Goal: Task Accomplishment & Management: Manage account settings

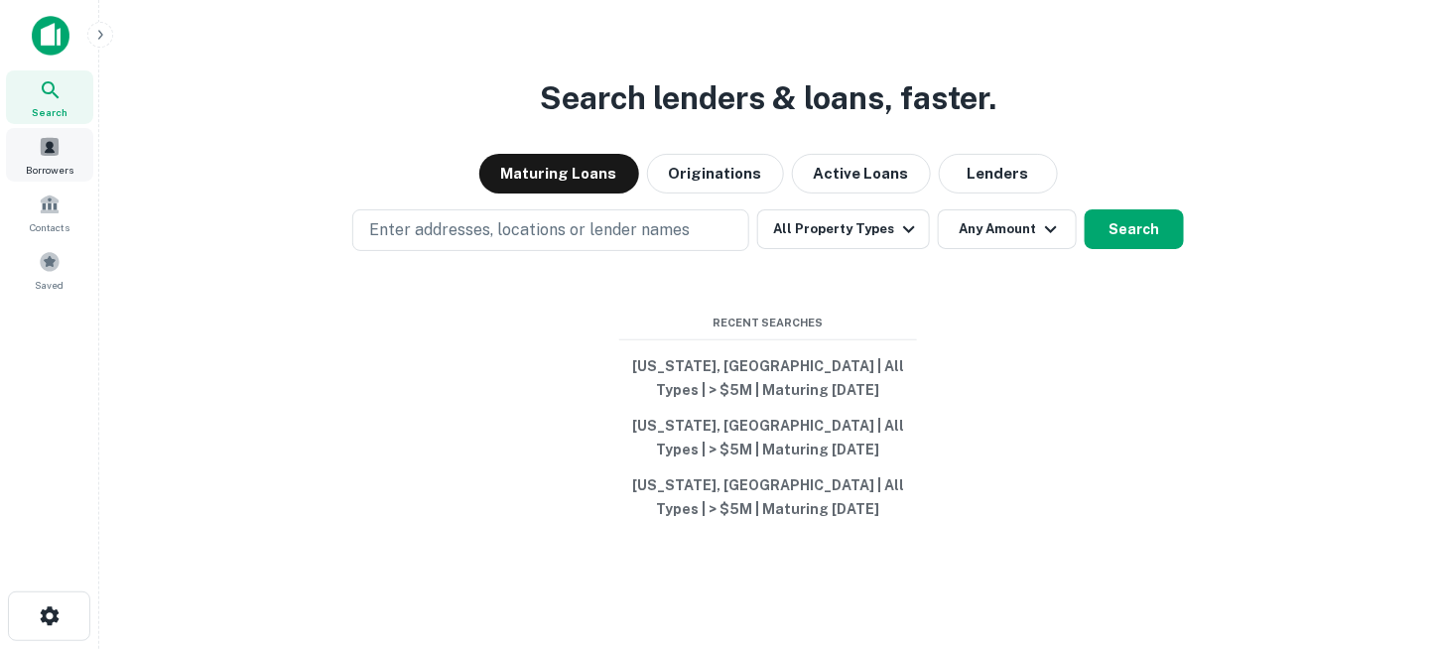
click at [36, 148] on div "Borrowers" at bounding box center [49, 155] width 87 height 54
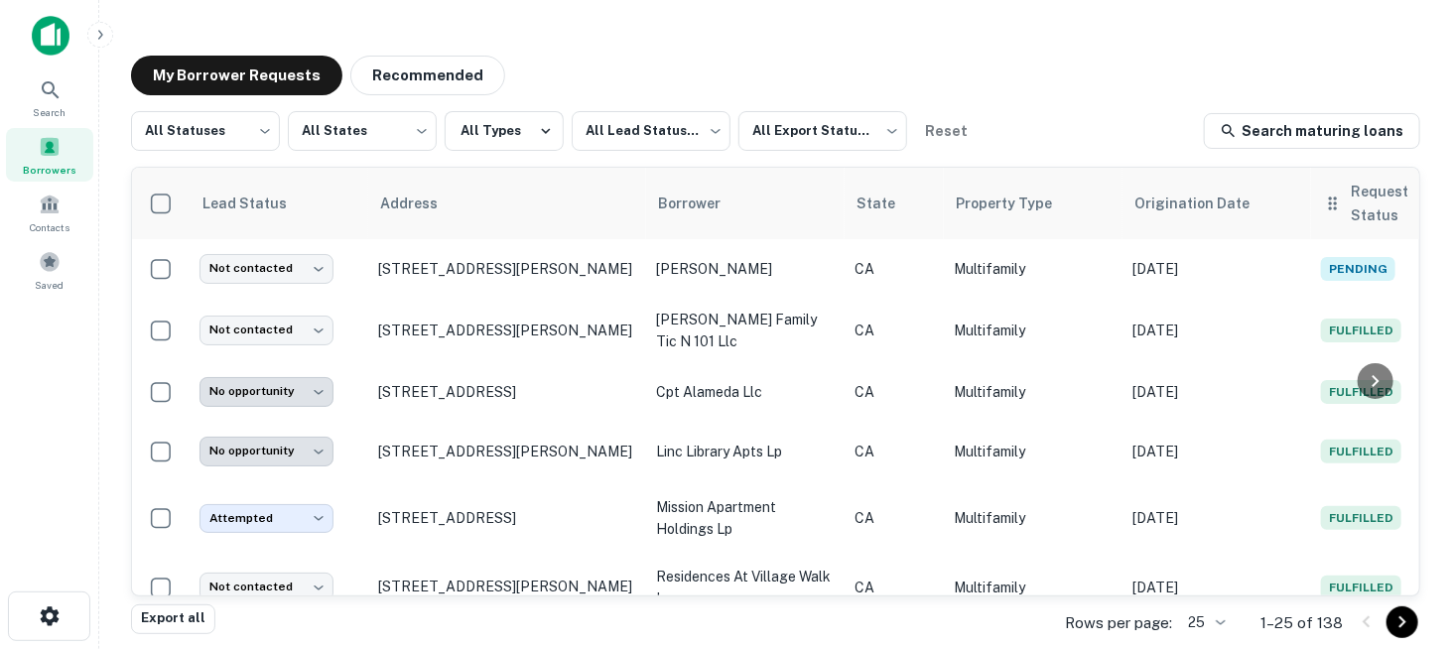
click at [1342, 218] on th "Request Status" at bounding box center [1400, 203] width 179 height 71
click at [1358, 197] on span "Request Status" at bounding box center [1413, 204] width 127 height 48
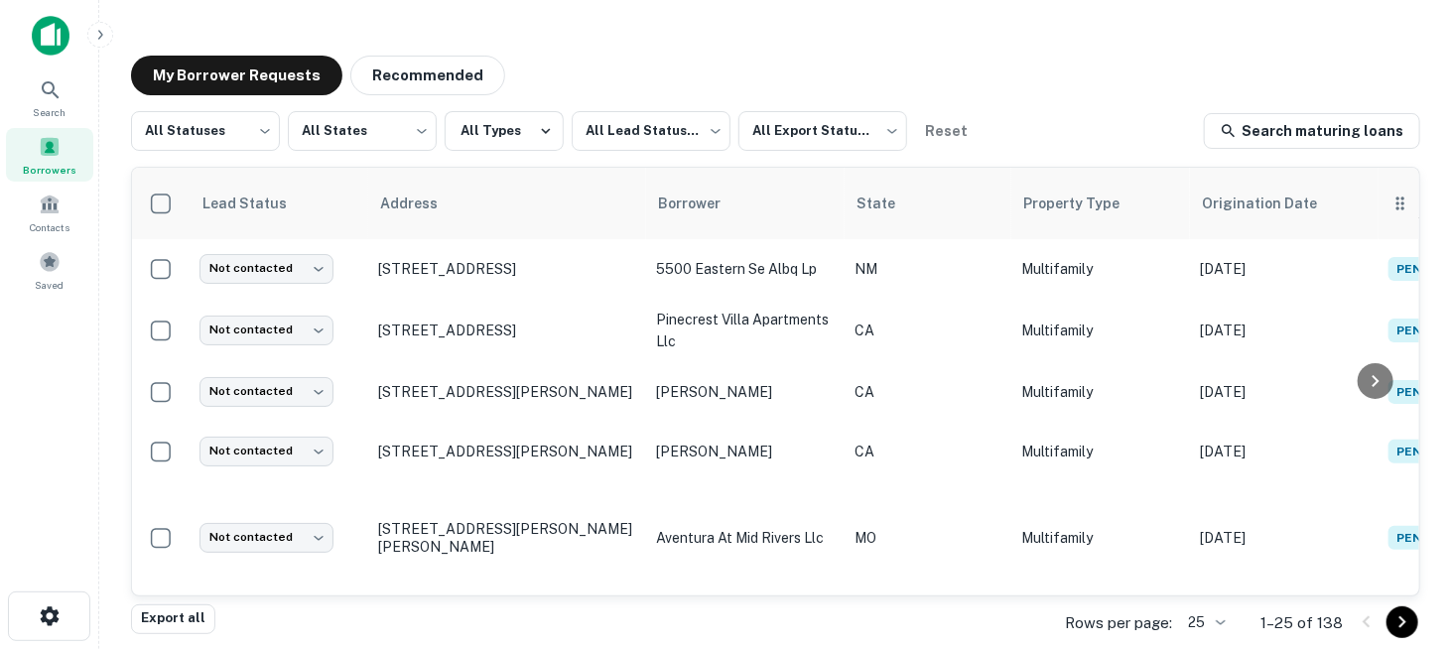
click at [1378, 207] on th "Request Status sorted ascending" at bounding box center [1467, 203] width 179 height 71
click at [1418, 197] on span "Request Status sorted ascending" at bounding box center [1481, 204] width 127 height 48
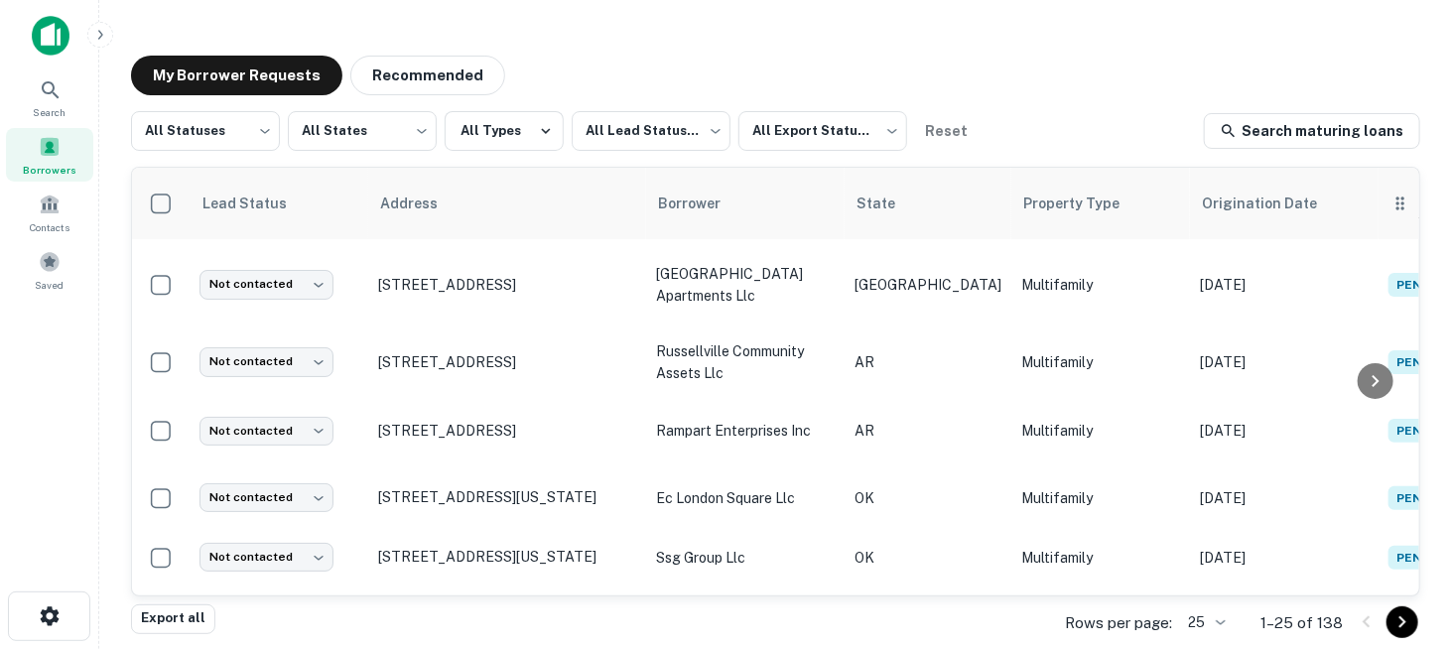
click at [1418, 194] on span "Request Status sorted descending" at bounding box center [1481, 204] width 127 height 48
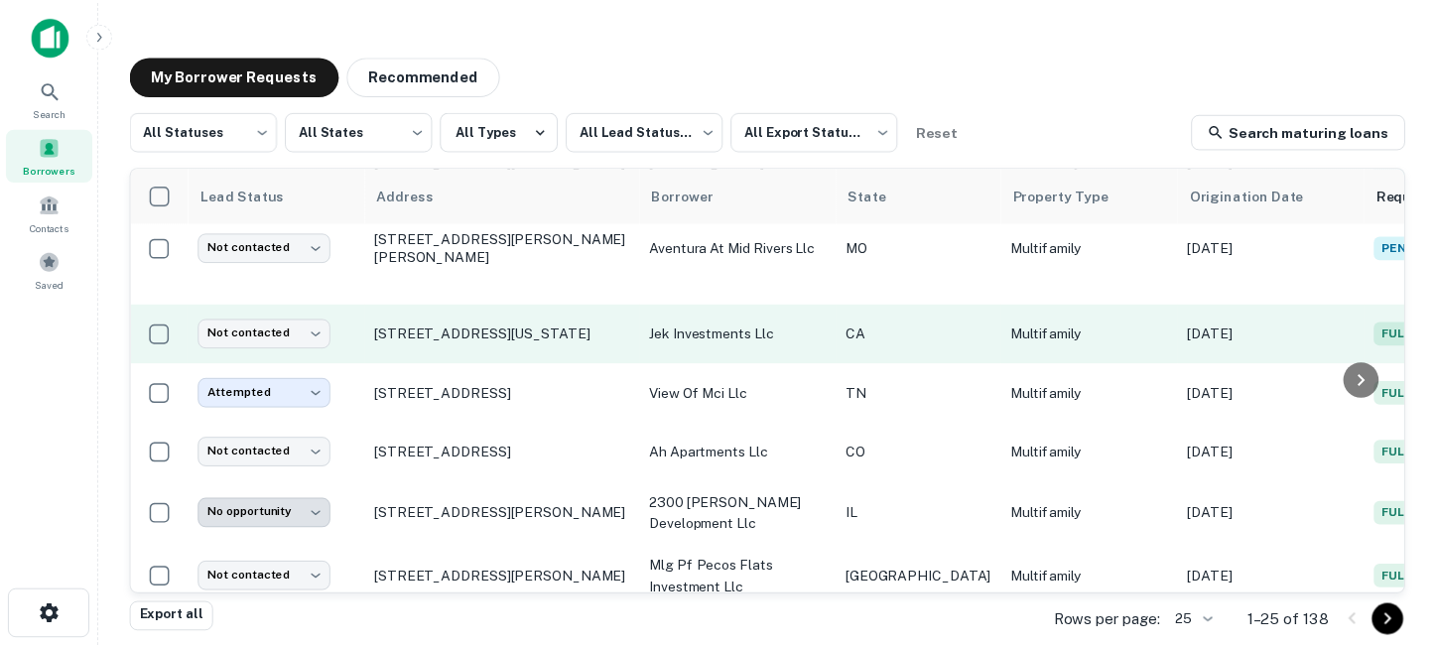
scroll to position [298, 0]
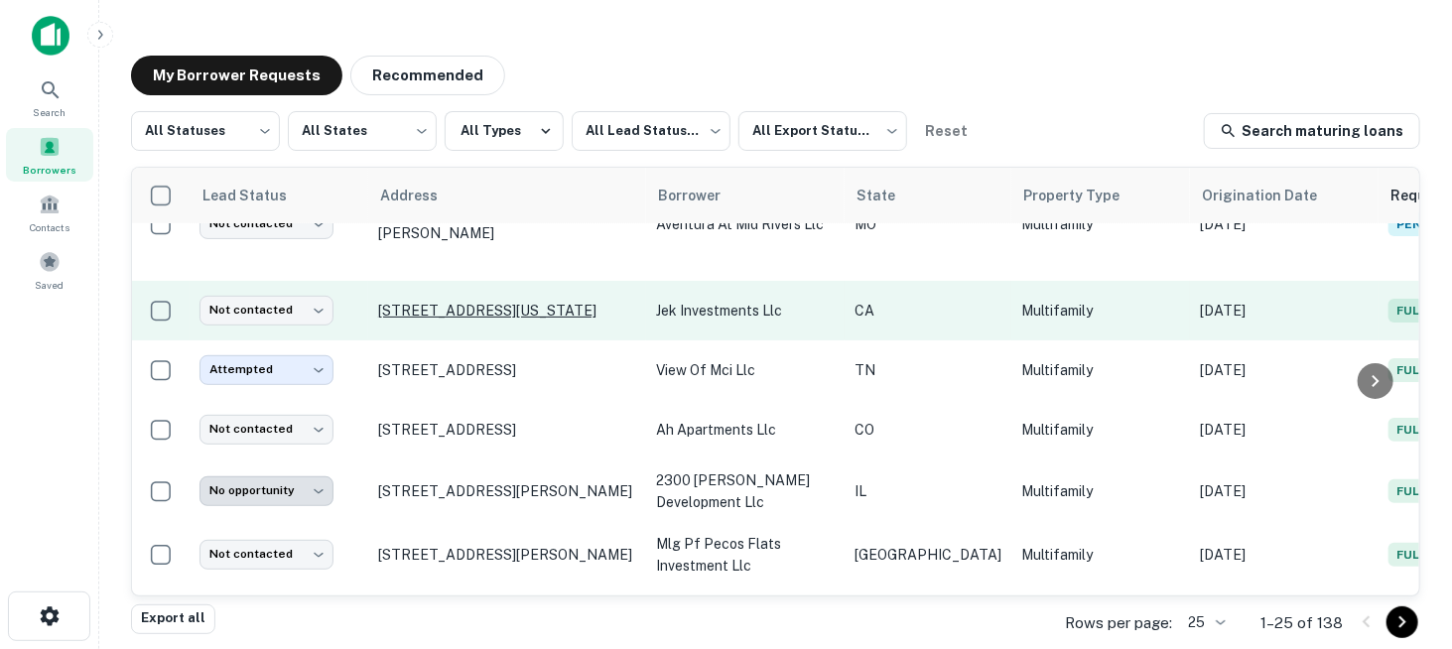
click at [513, 302] on p "[STREET_ADDRESS][US_STATE]" at bounding box center [507, 311] width 258 height 18
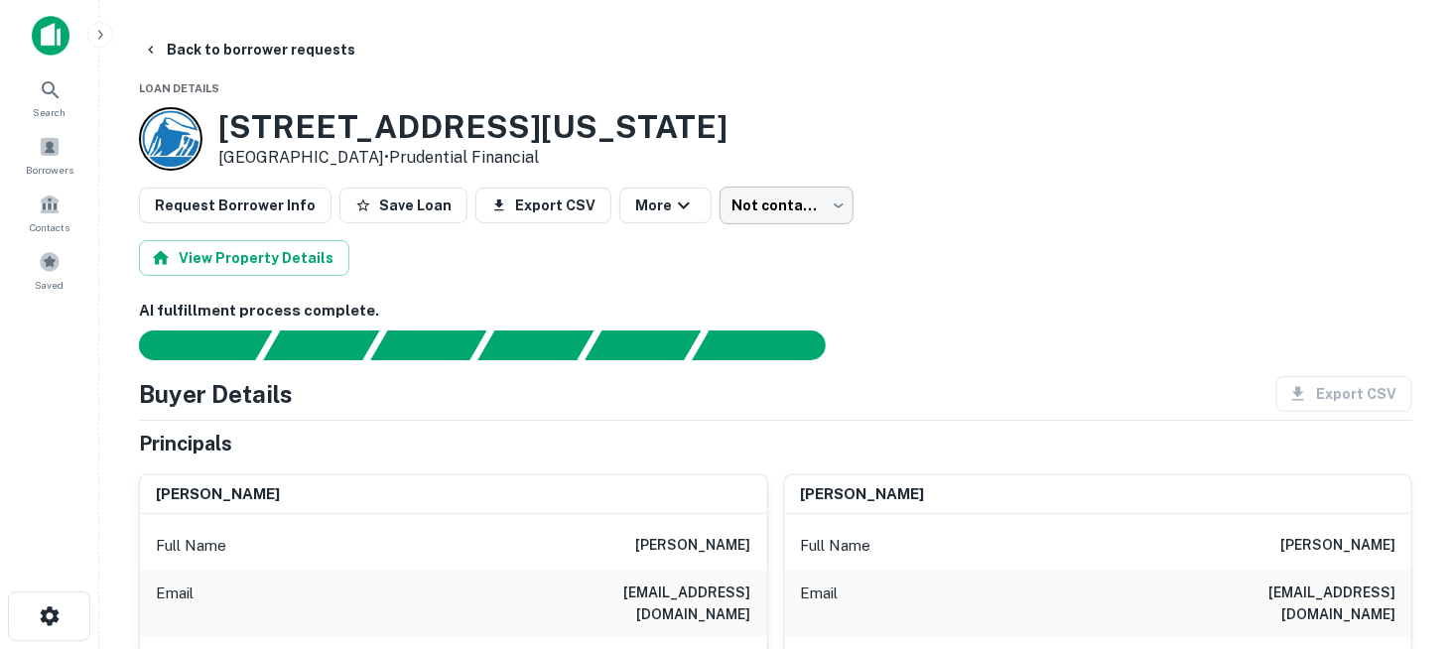
click at [793, 208] on body "Search Borrowers Contacts Saved Back to borrower requests Loan Details [STREET_…" at bounding box center [726, 324] width 1452 height 649
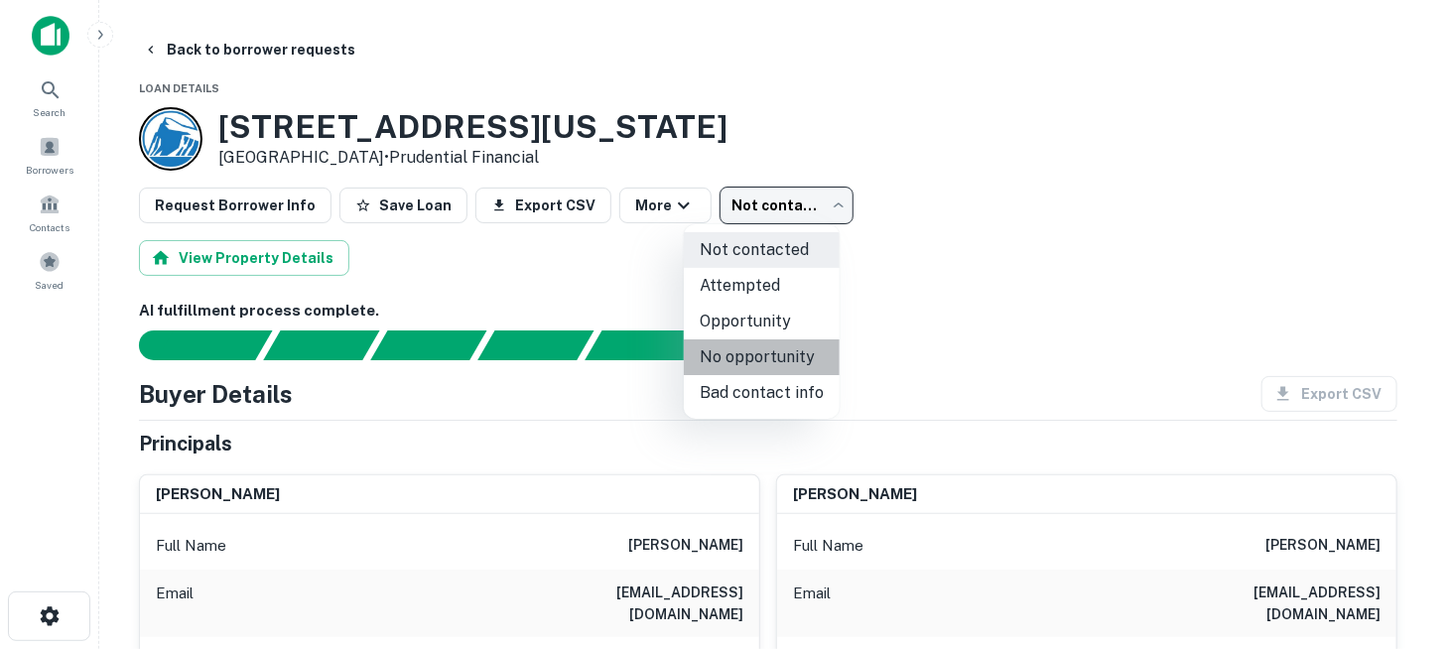
click at [788, 363] on li "No opportunity" at bounding box center [762, 357] width 156 height 36
type input "**********"
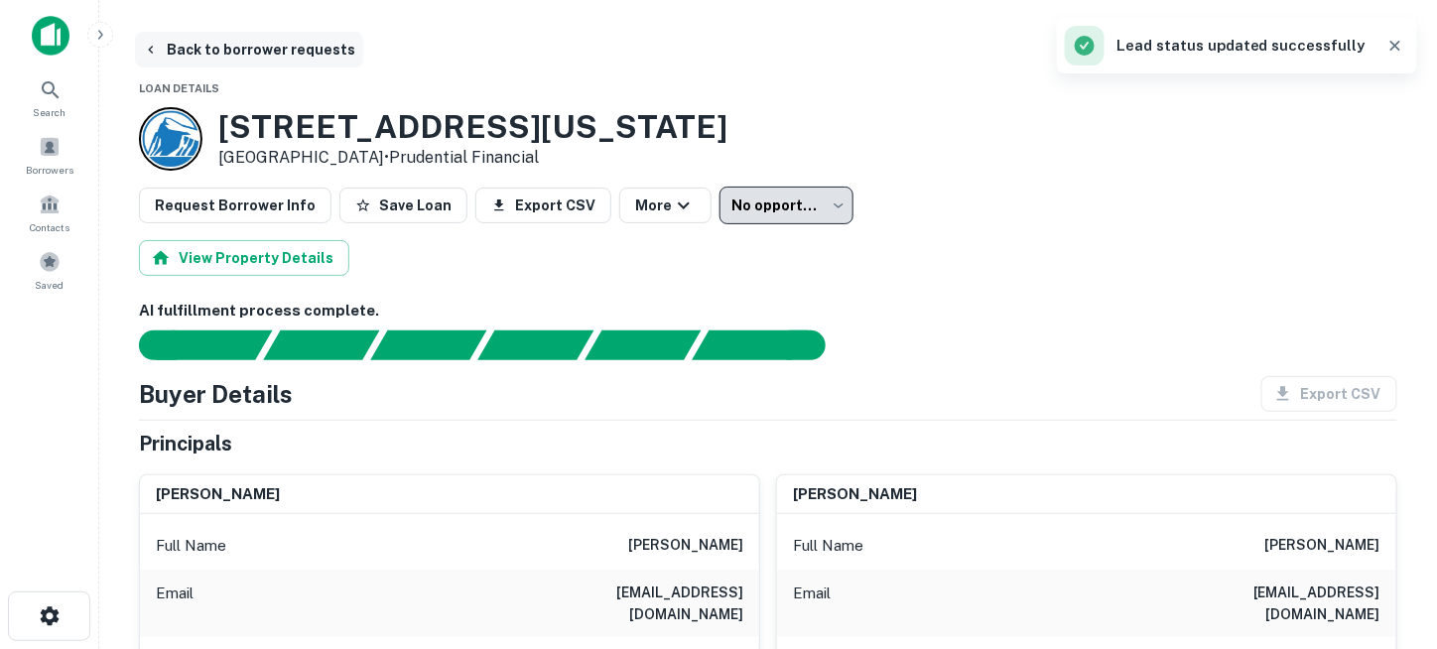
click at [262, 50] on button "Back to borrower requests" at bounding box center [249, 50] width 228 height 36
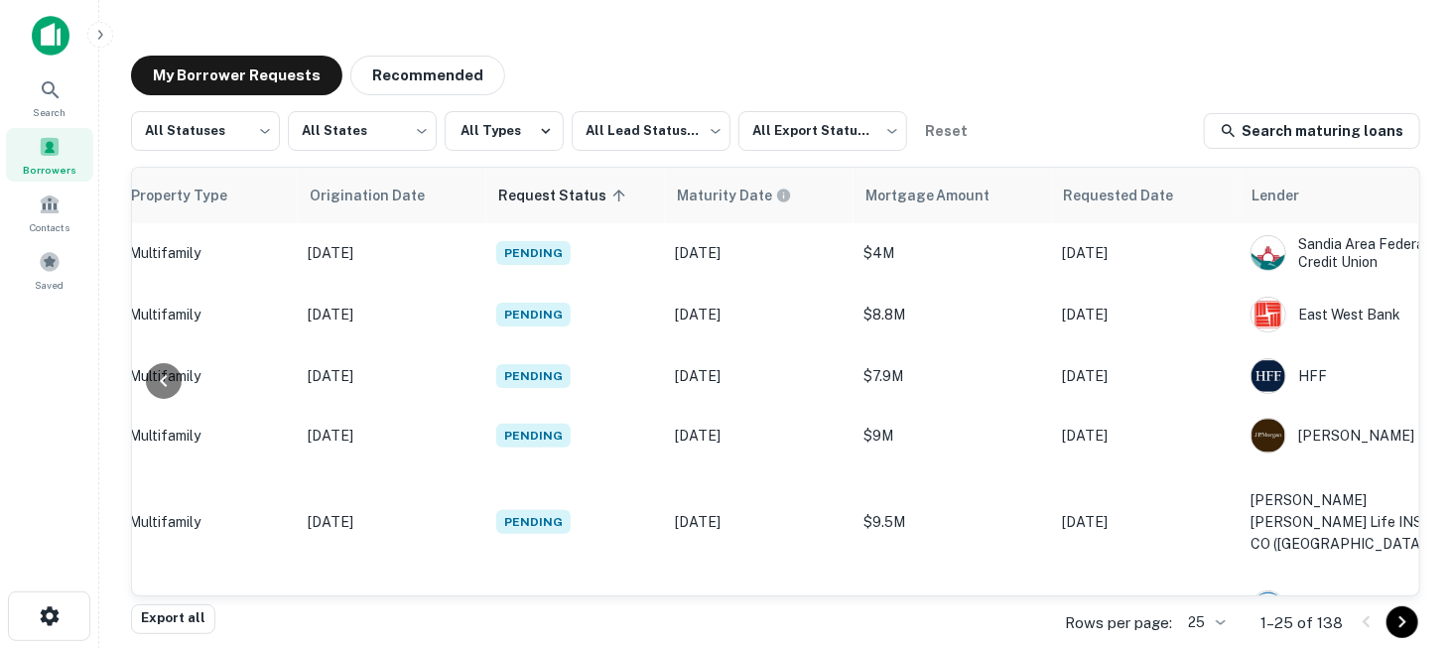
scroll to position [0, 921]
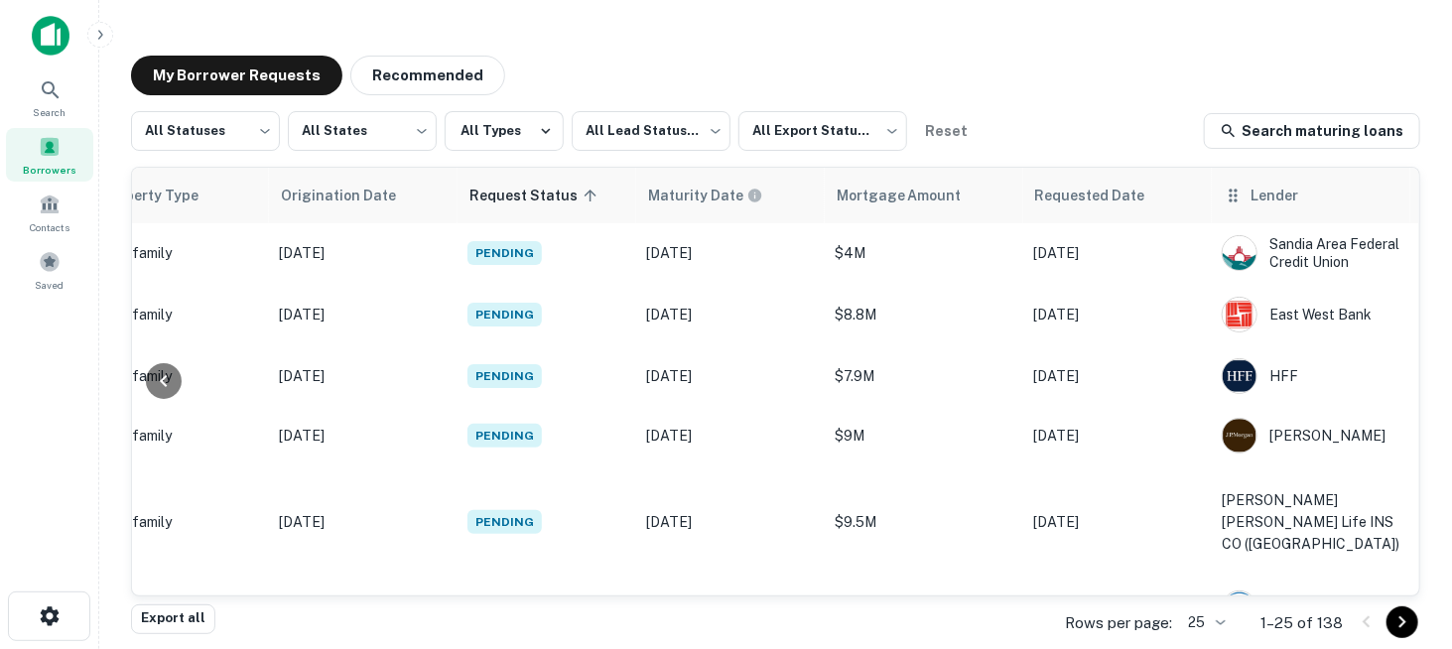
click at [1259, 201] on div "Lender" at bounding box center [1310, 196] width 175 height 24
click at [1251, 199] on span "Lender" at bounding box center [1287, 196] width 73 height 24
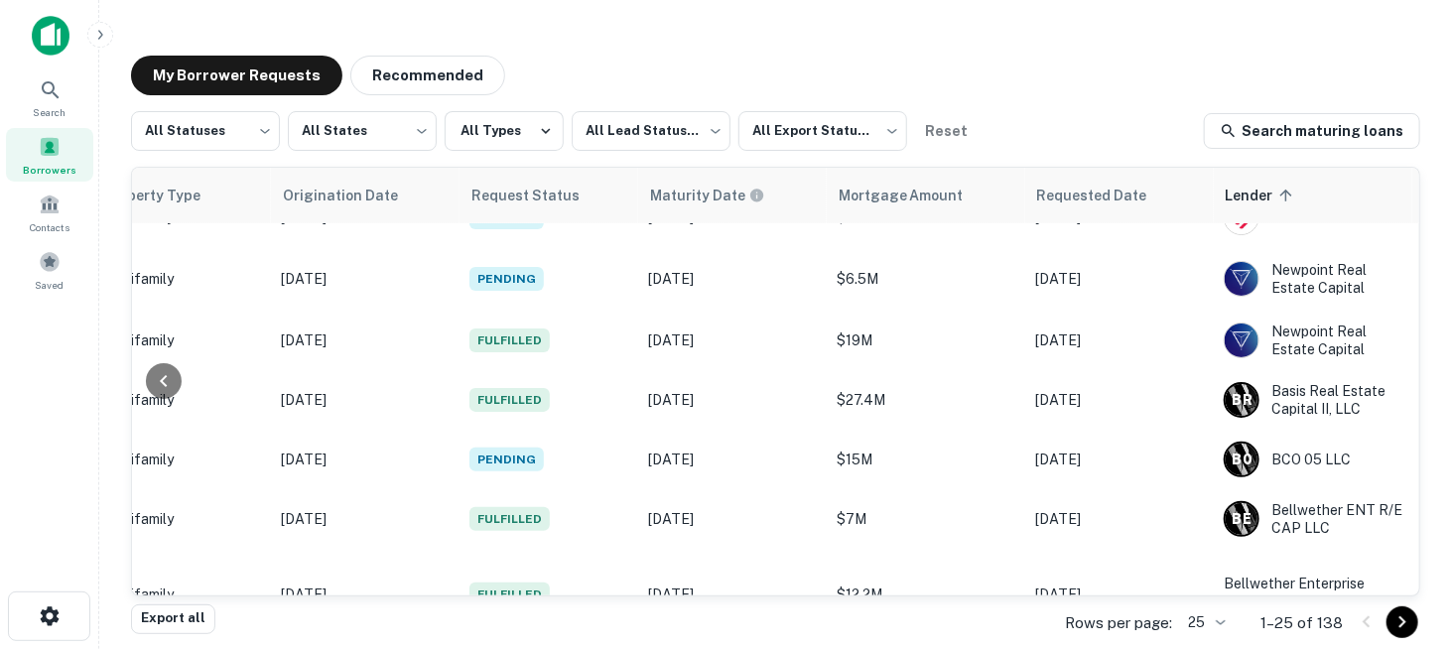
scroll to position [1217, 919]
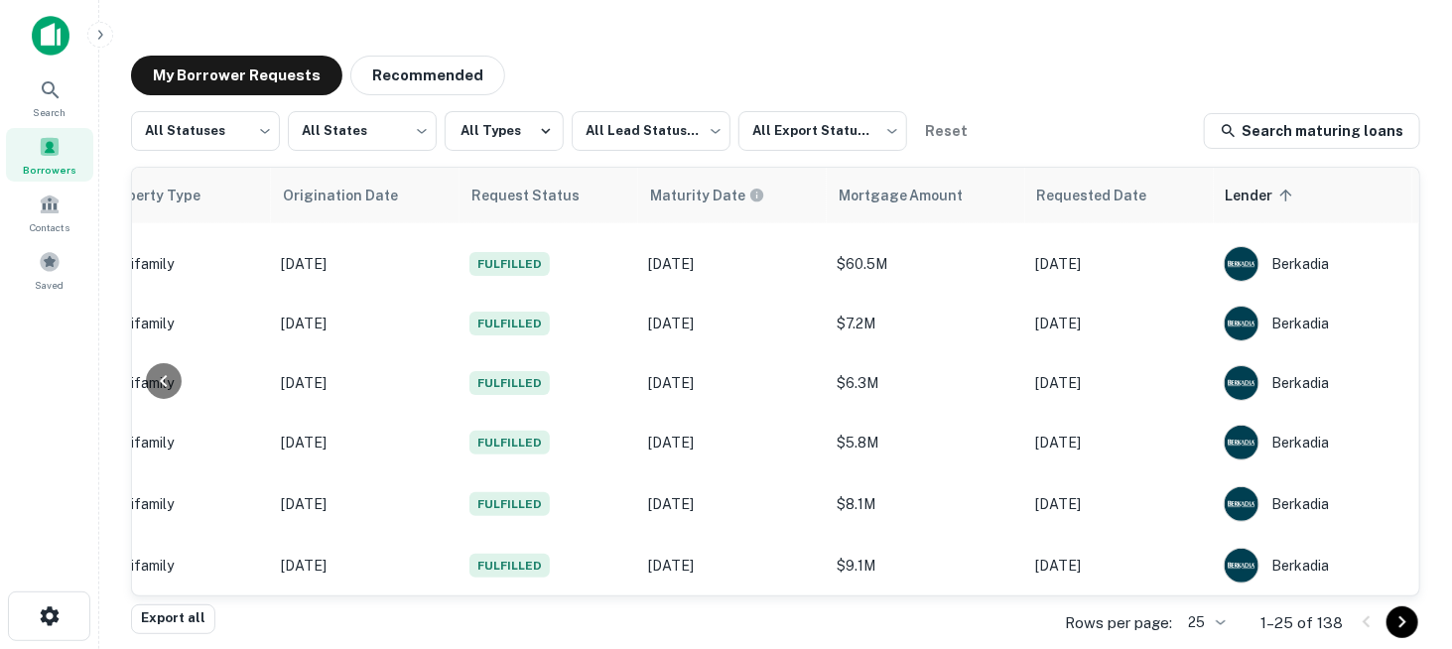
click at [1401, 629] on icon "Go to next page" at bounding box center [1402, 622] width 24 height 24
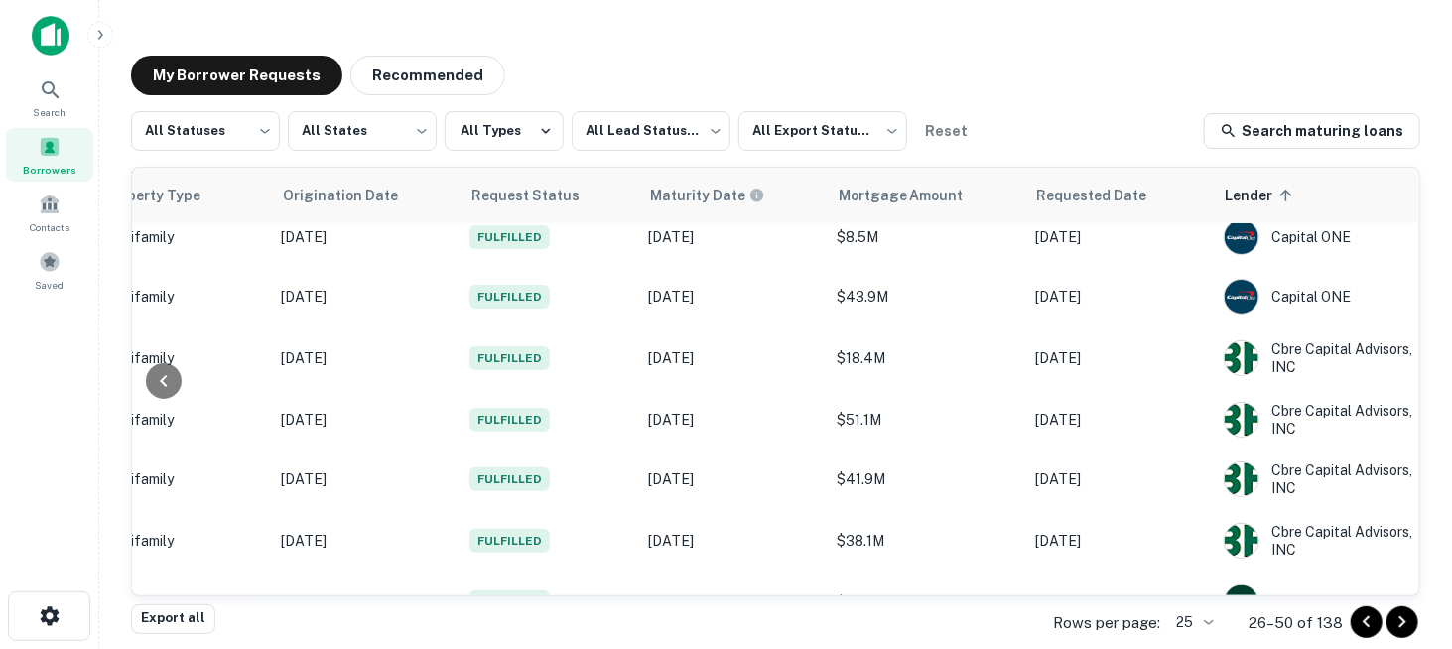
scroll to position [1217, 919]
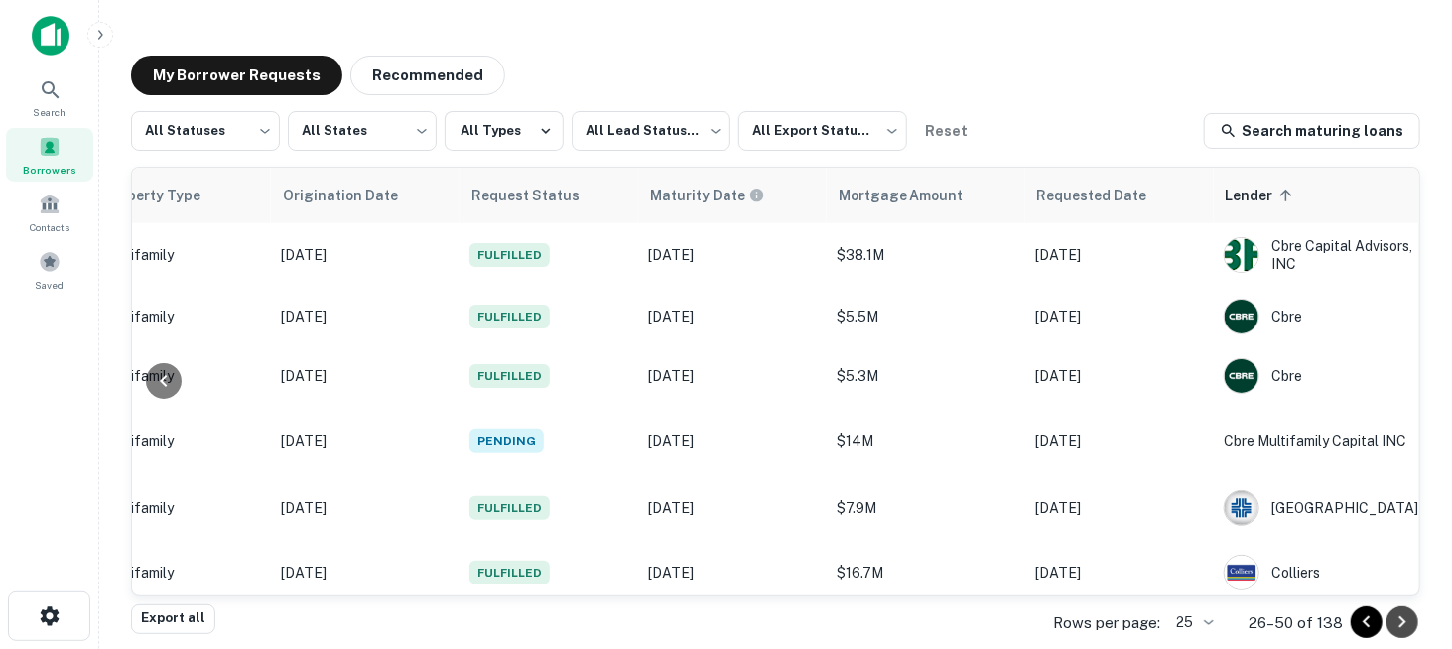
click at [1398, 623] on icon "Go to next page" at bounding box center [1402, 622] width 24 height 24
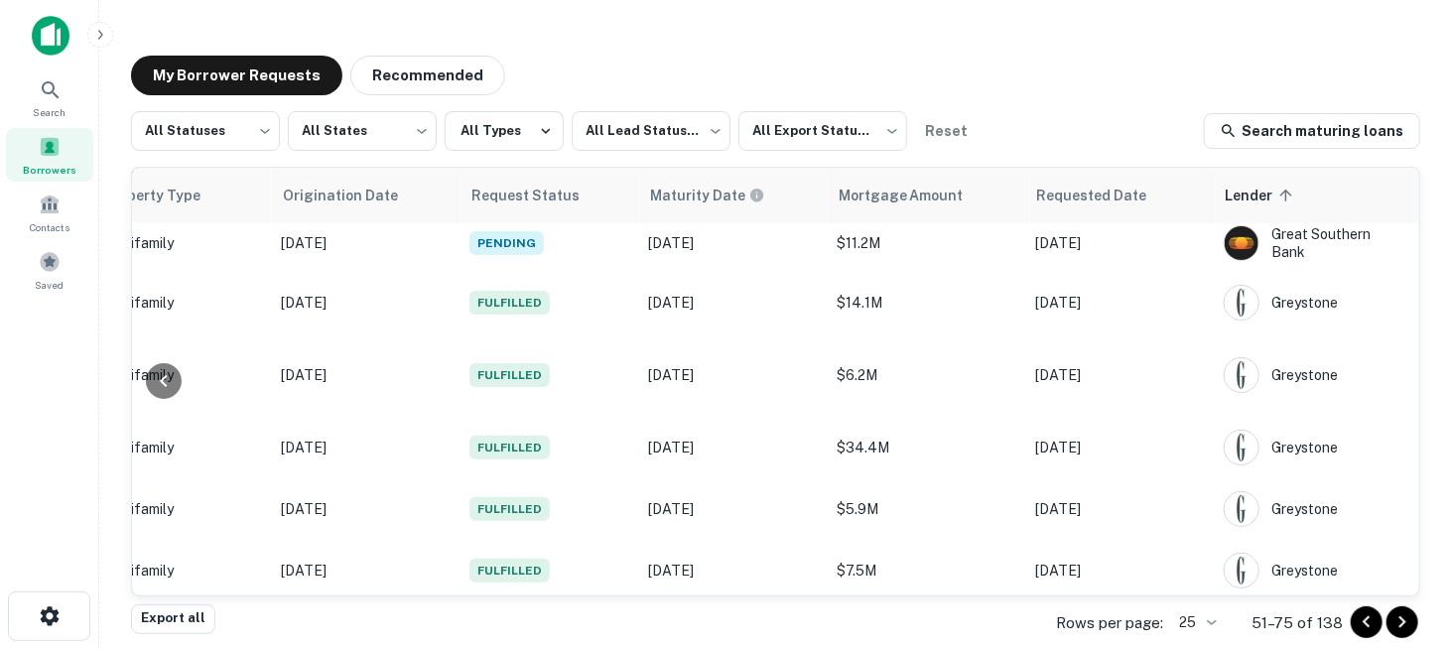
scroll to position [1217, 919]
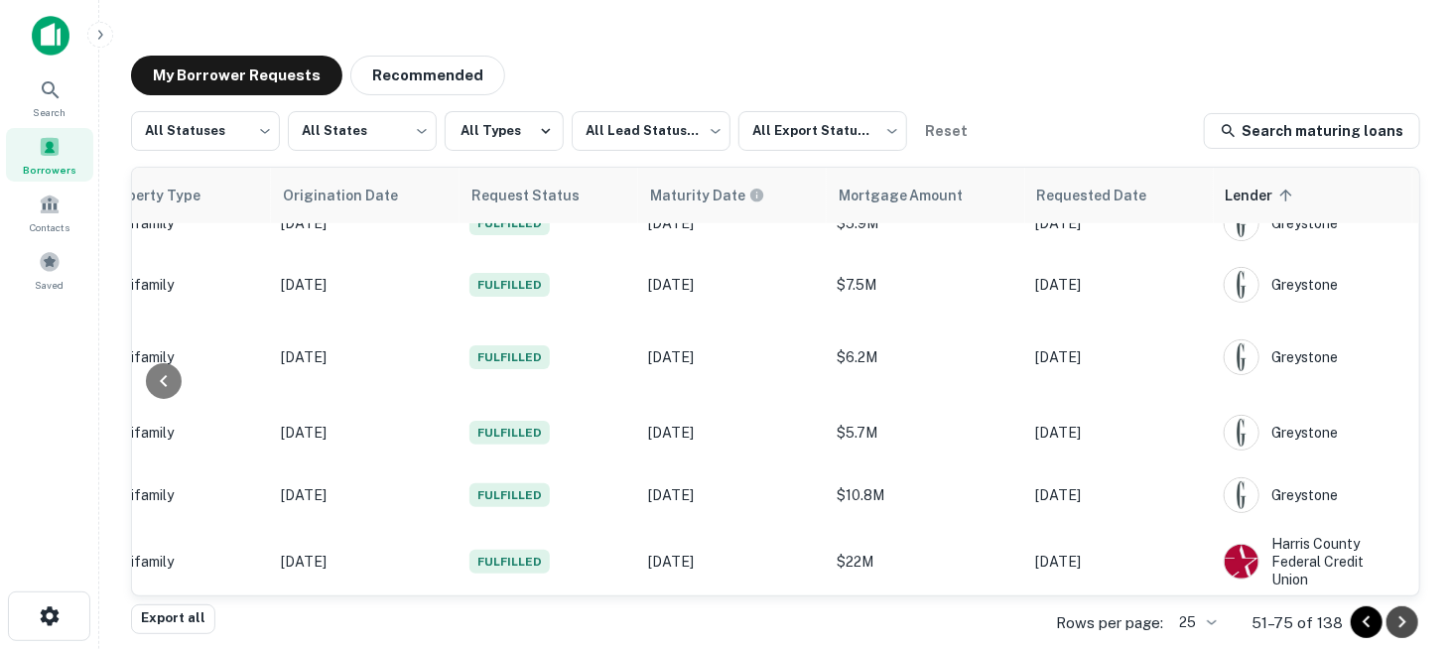
click at [1405, 630] on icon "Go to next page" at bounding box center [1402, 622] width 24 height 24
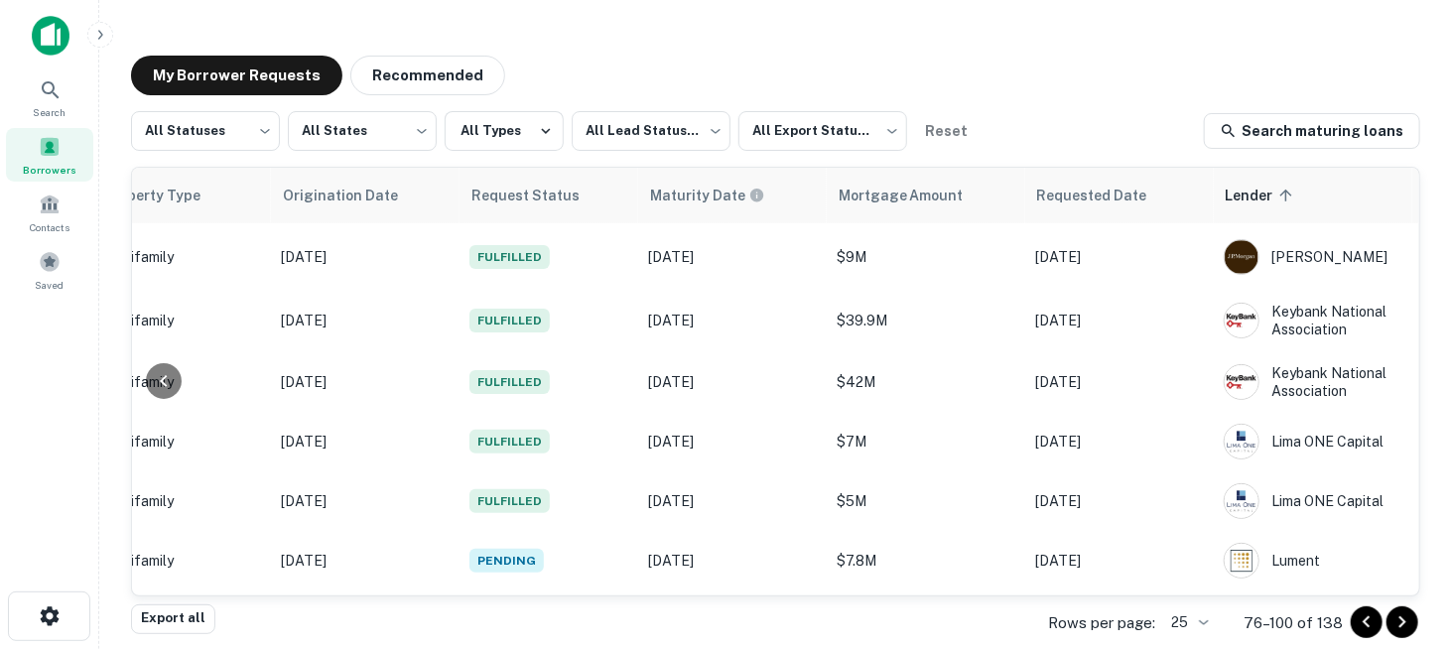
scroll to position [1217, 919]
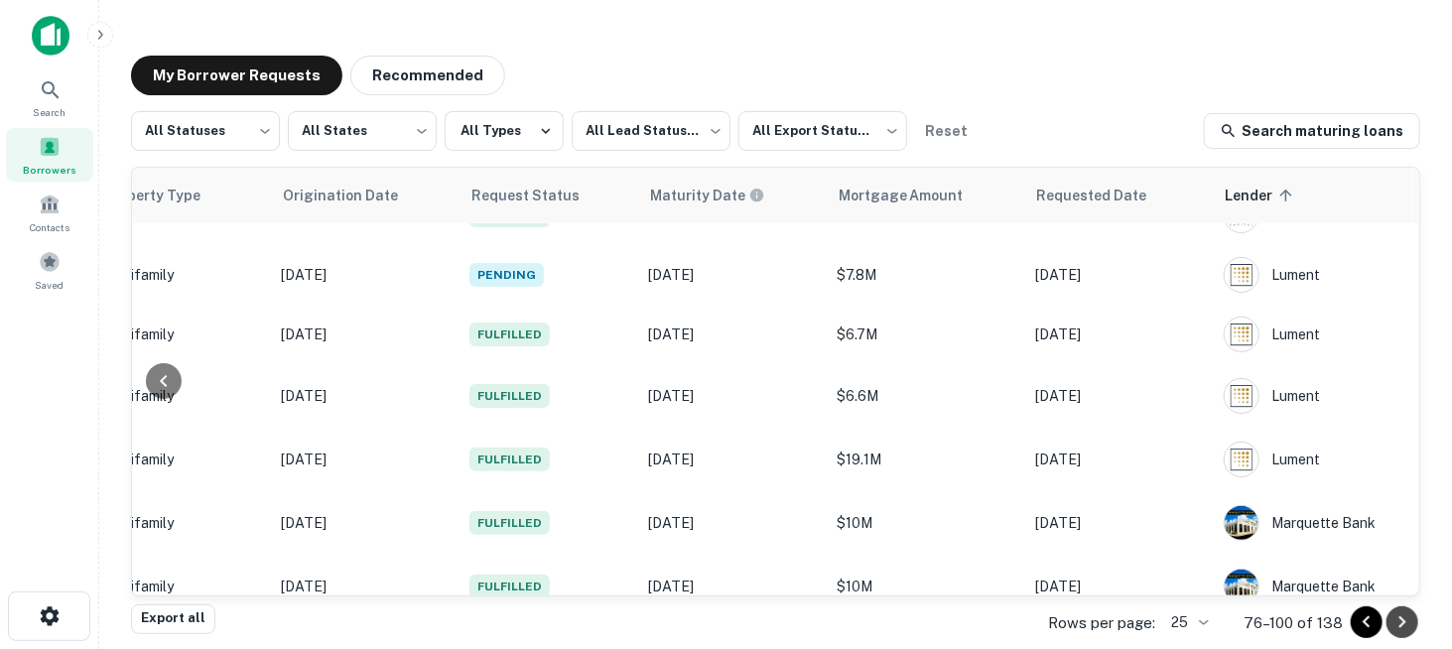
click at [1406, 627] on icon "Go to next page" at bounding box center [1402, 622] width 24 height 24
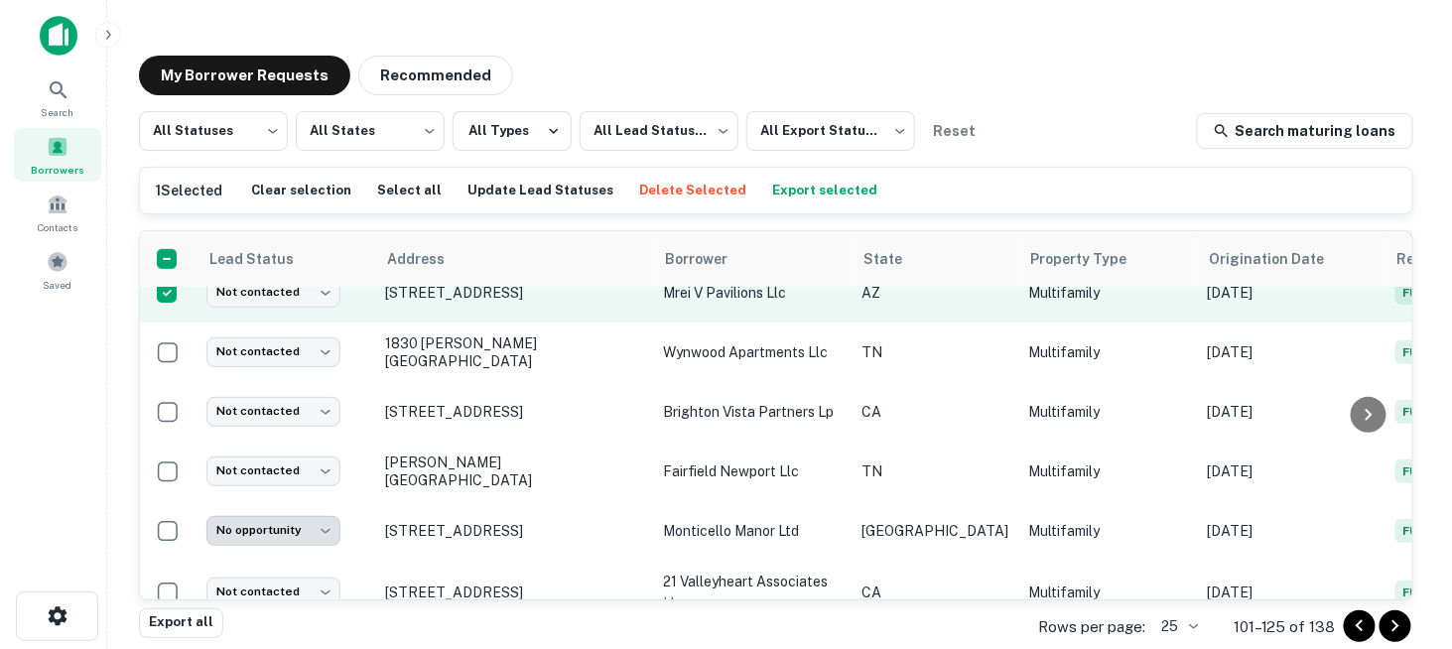
scroll to position [298, 1]
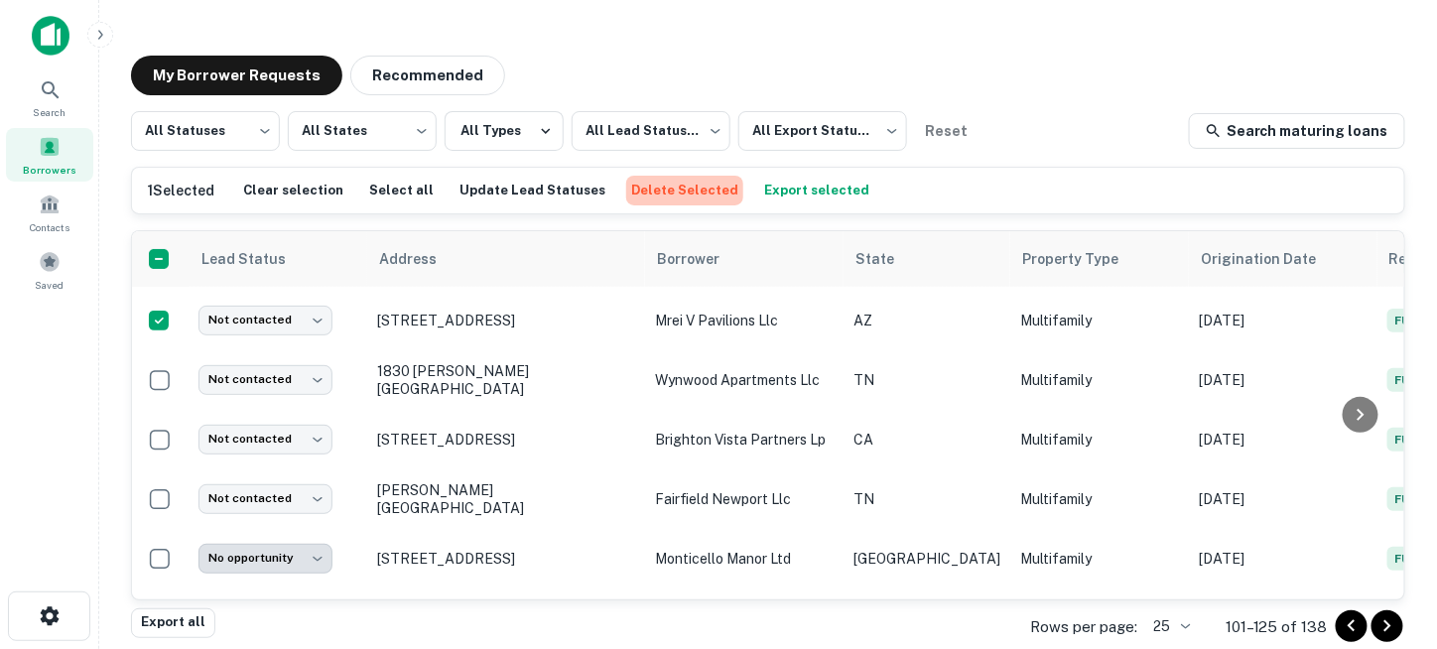
click at [669, 186] on button "Delete Selected" at bounding box center [684, 191] width 117 height 30
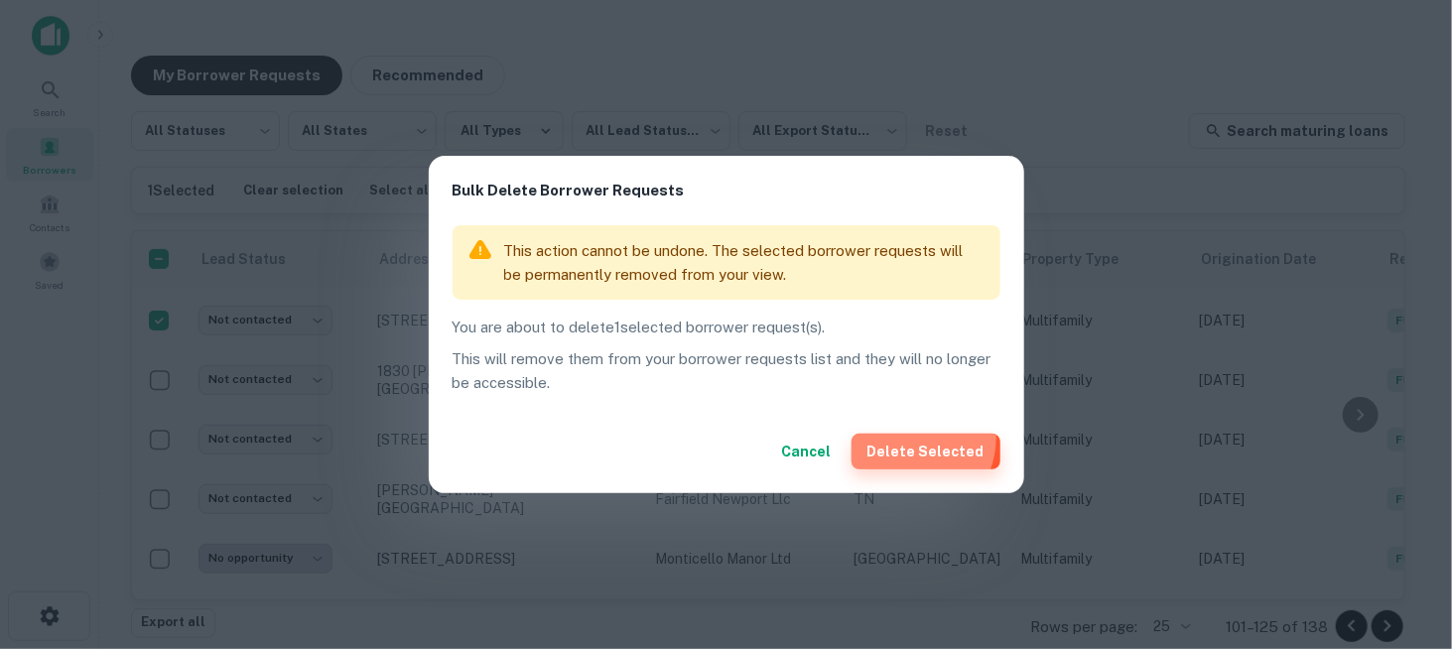
click at [916, 438] on button "Delete Selected" at bounding box center [925, 452] width 149 height 36
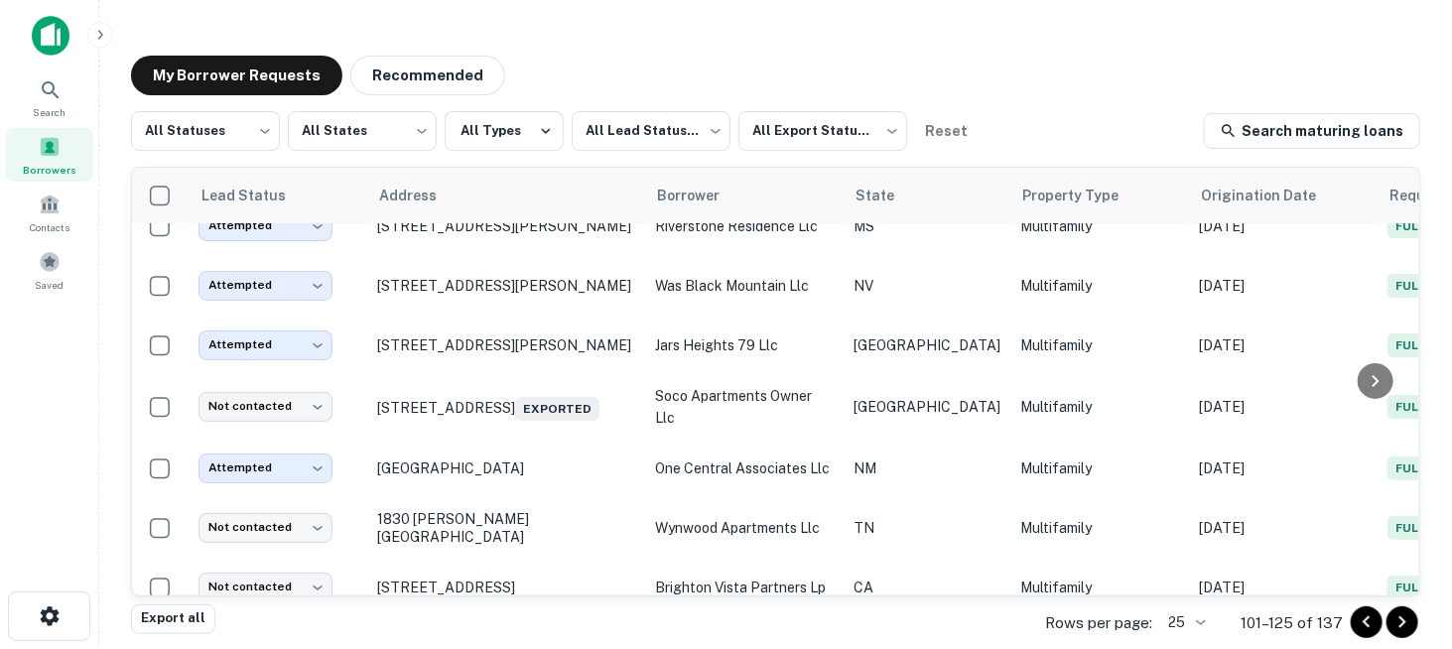
scroll to position [0, 1]
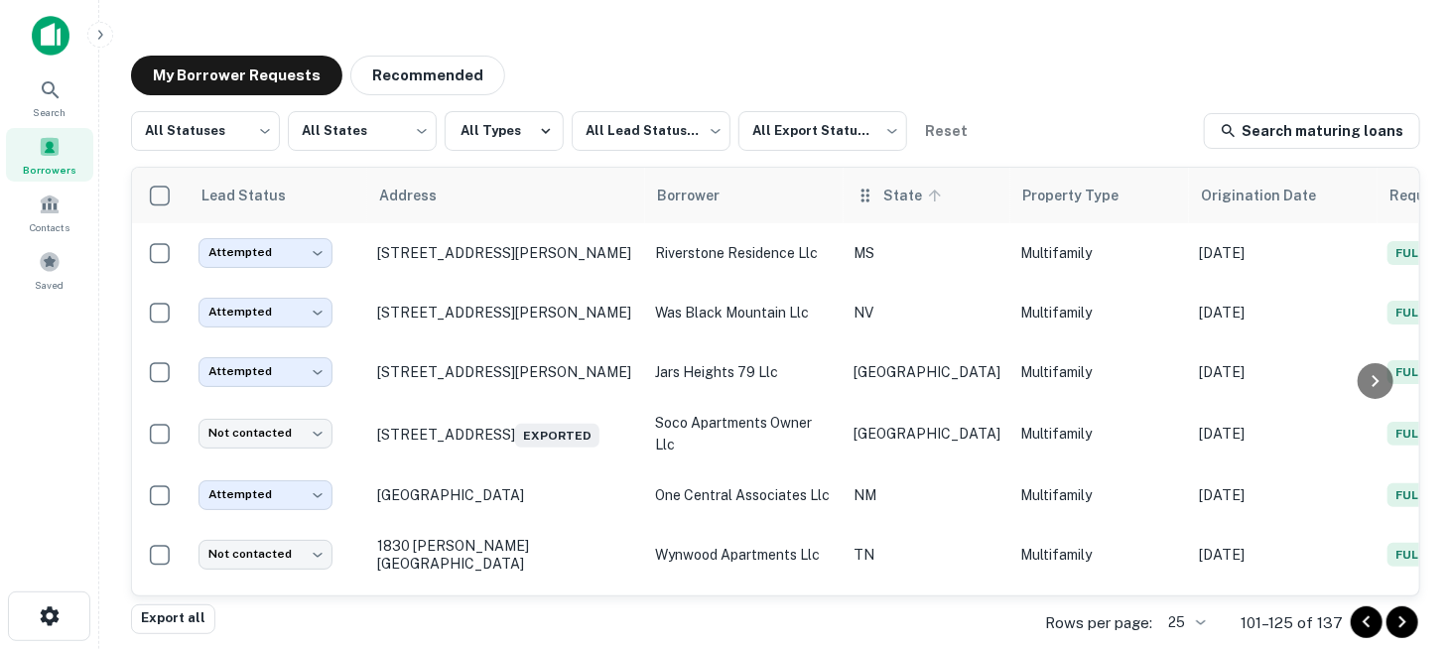
click at [890, 198] on span "State" at bounding box center [915, 196] width 64 height 24
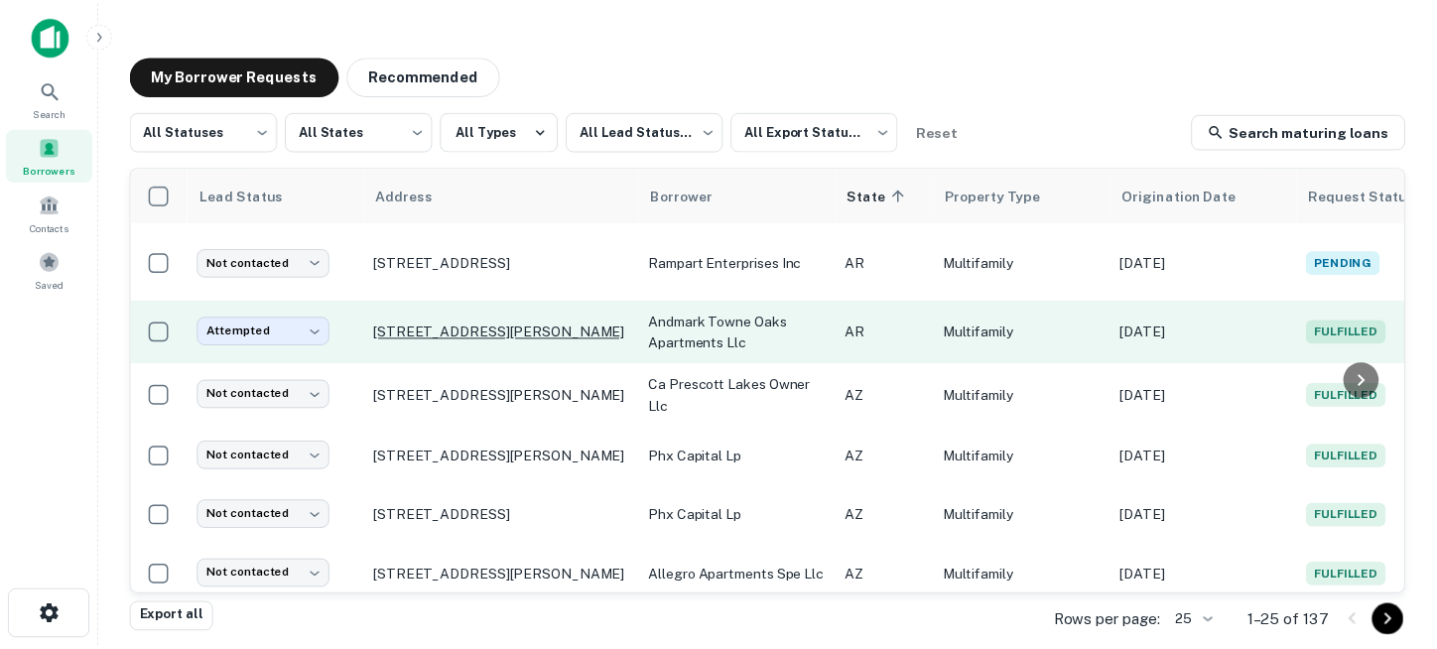
scroll to position [1217, 1]
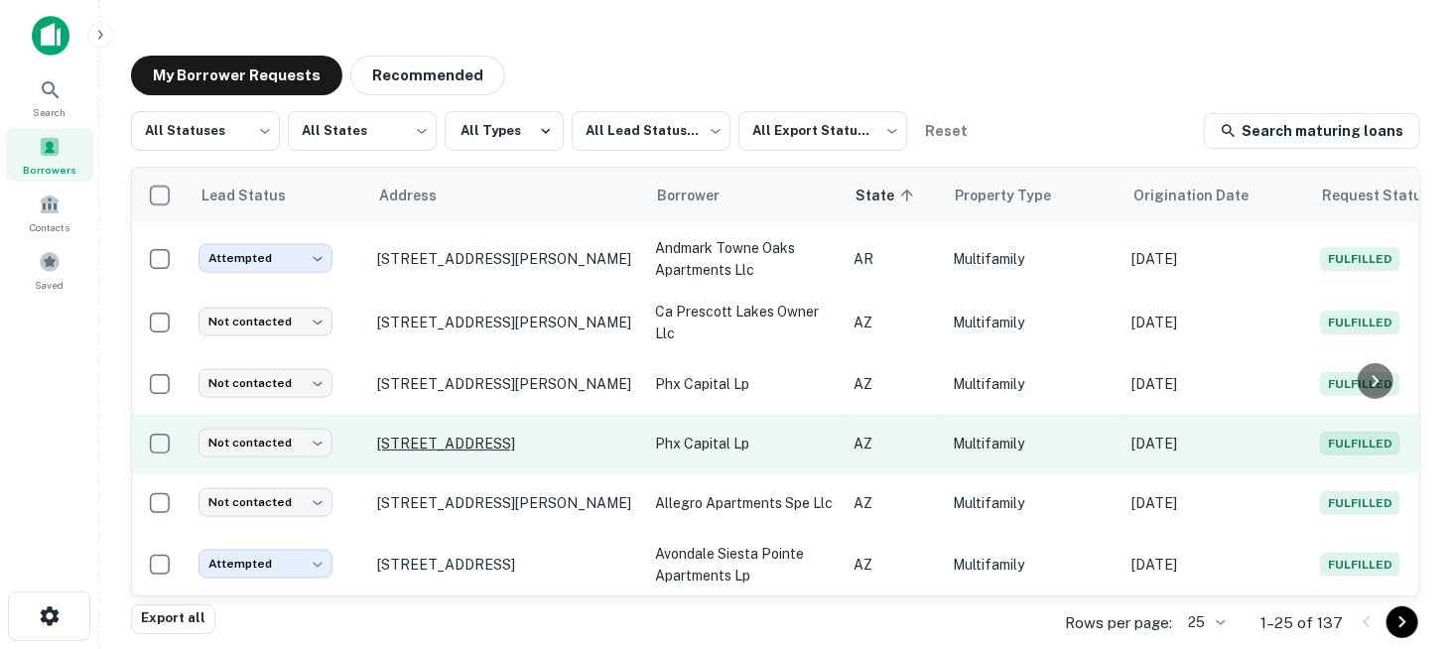
click at [497, 435] on p "[STREET_ADDRESS]" at bounding box center [506, 444] width 258 height 18
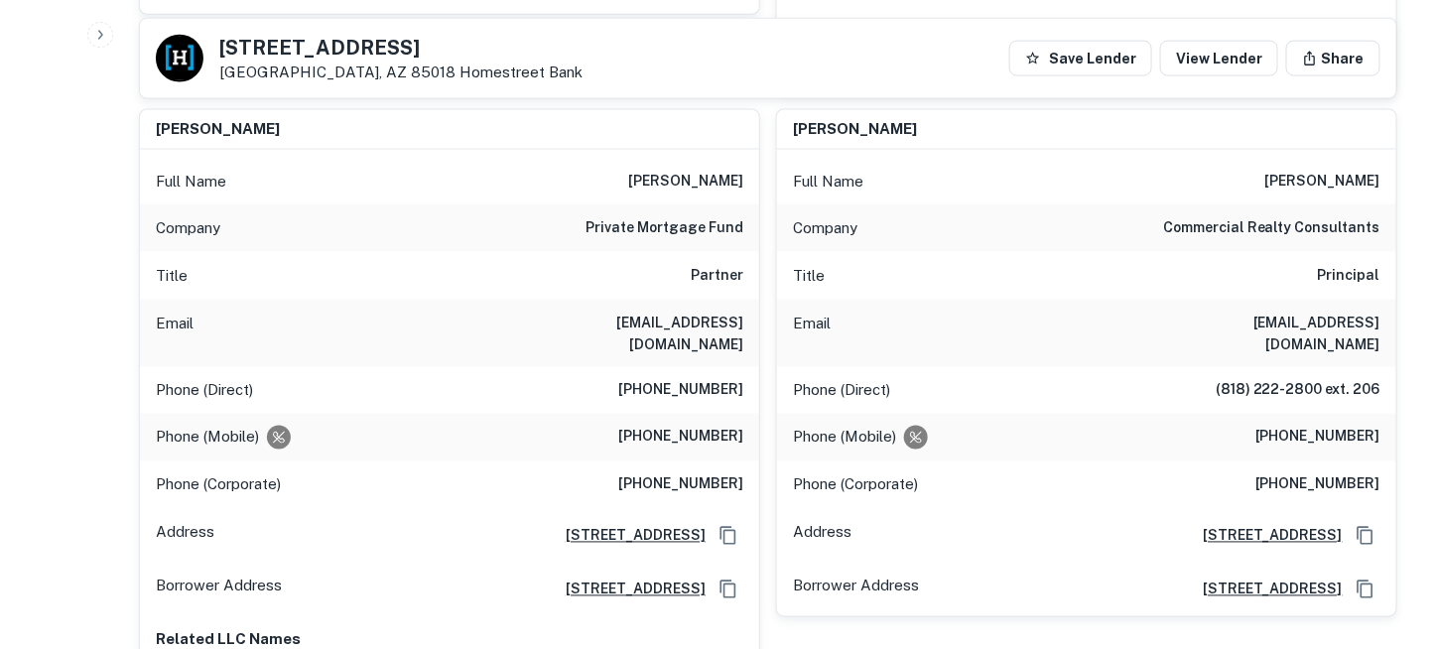
scroll to position [1191, 0]
